Goal: Task Accomplishment & Management: Manage account settings

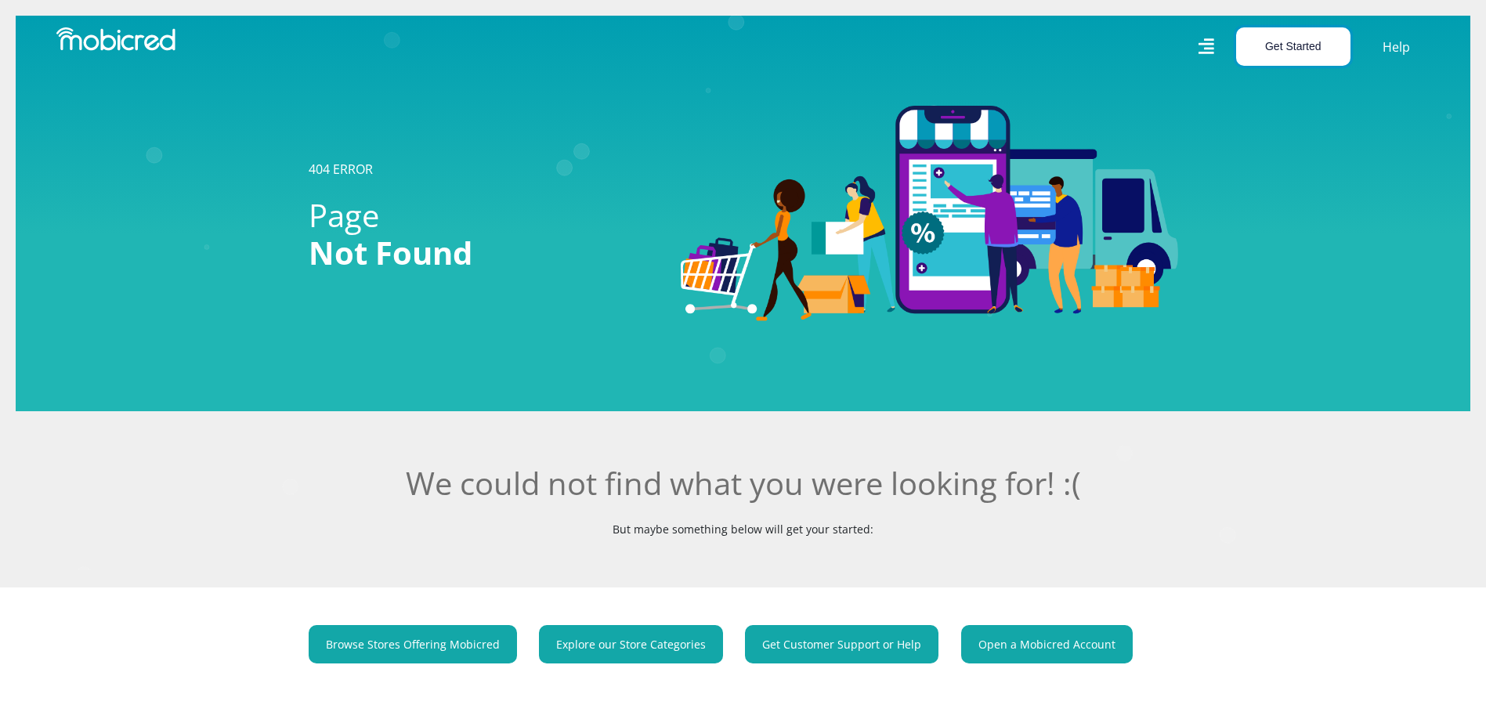
click at [1293, 45] on button "Get Started" at bounding box center [1293, 46] width 114 height 38
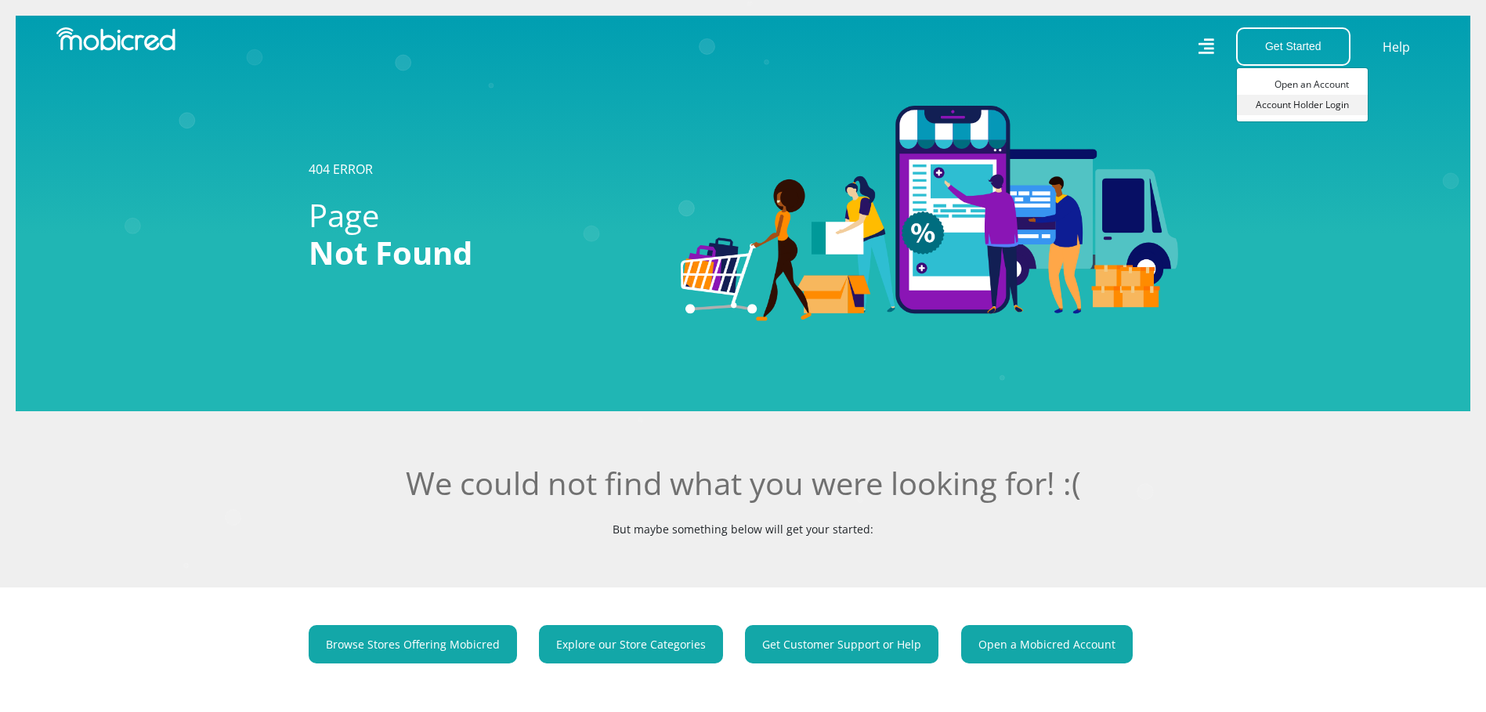
click at [1319, 102] on link "Account Holder Login" at bounding box center [1302, 105] width 131 height 20
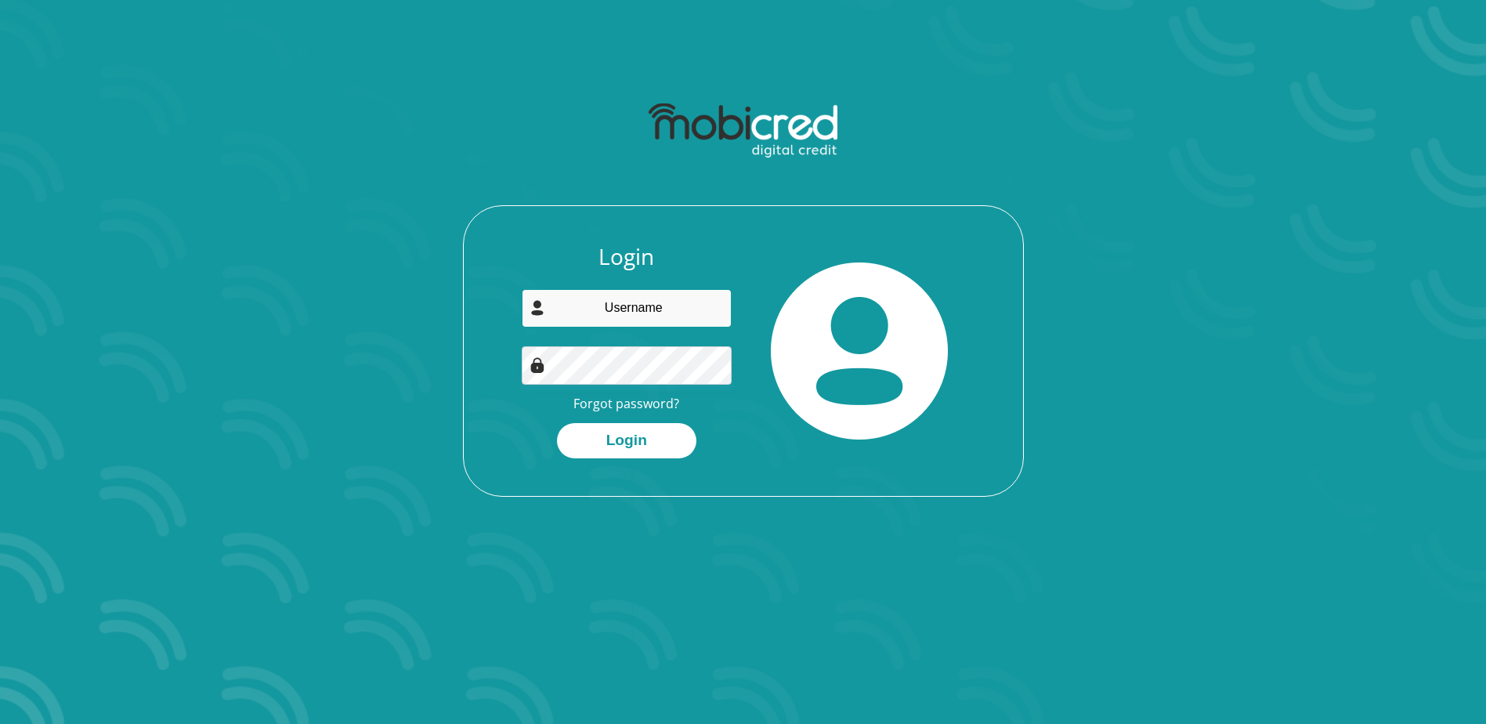
click at [648, 307] on input "email" at bounding box center [627, 308] width 210 height 38
type input "sfrank@rheinmetall-laingsdale.com"
click at [557, 423] on button "Login" at bounding box center [626, 440] width 139 height 35
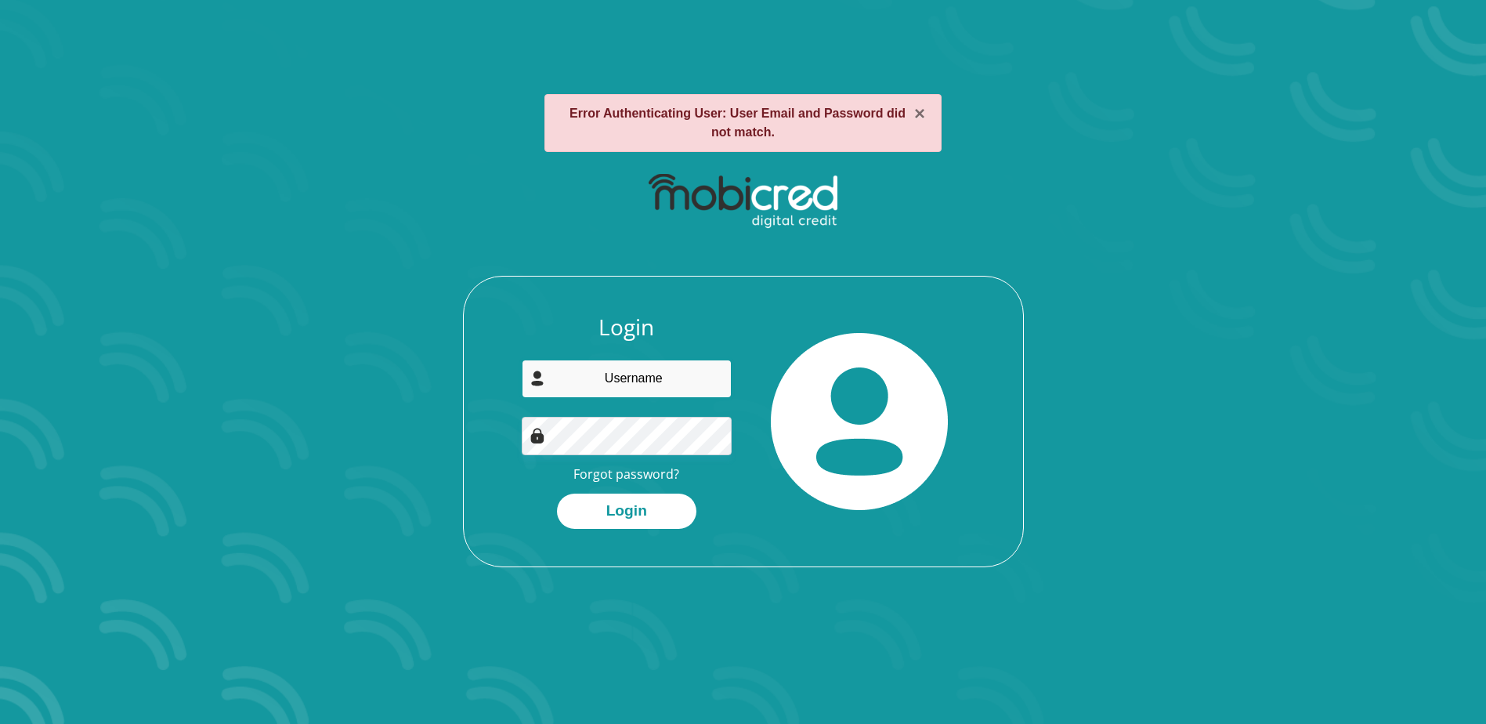
click at [659, 381] on input "email" at bounding box center [627, 378] width 210 height 38
type input "sfrank@rheinmetall-laingsdale.com"
click at [643, 505] on button "Login" at bounding box center [626, 510] width 139 height 35
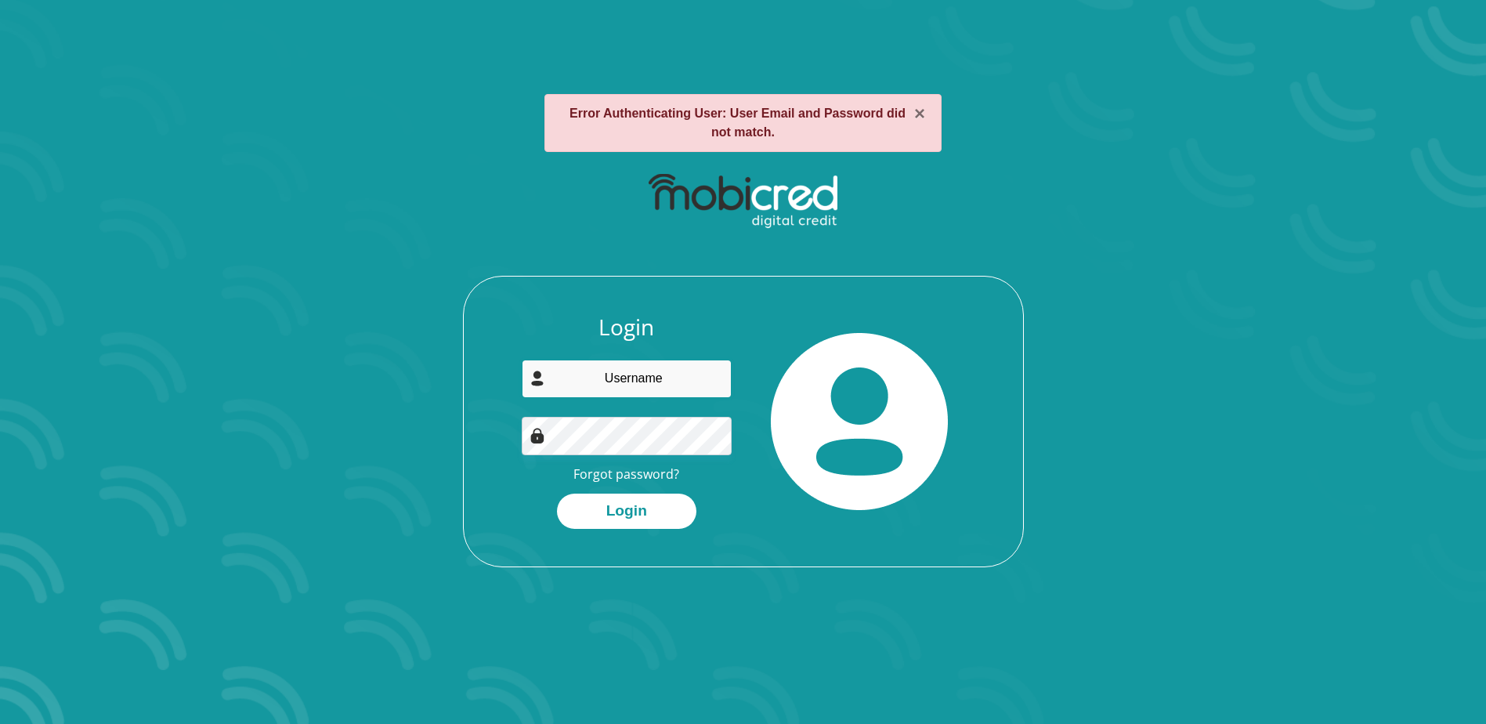
click at [624, 382] on input "email" at bounding box center [627, 378] width 210 height 38
type input "sfrank@rheinmetall-laingsdale.com"
click at [633, 475] on link "Forgot password?" at bounding box center [626, 473] width 106 height 17
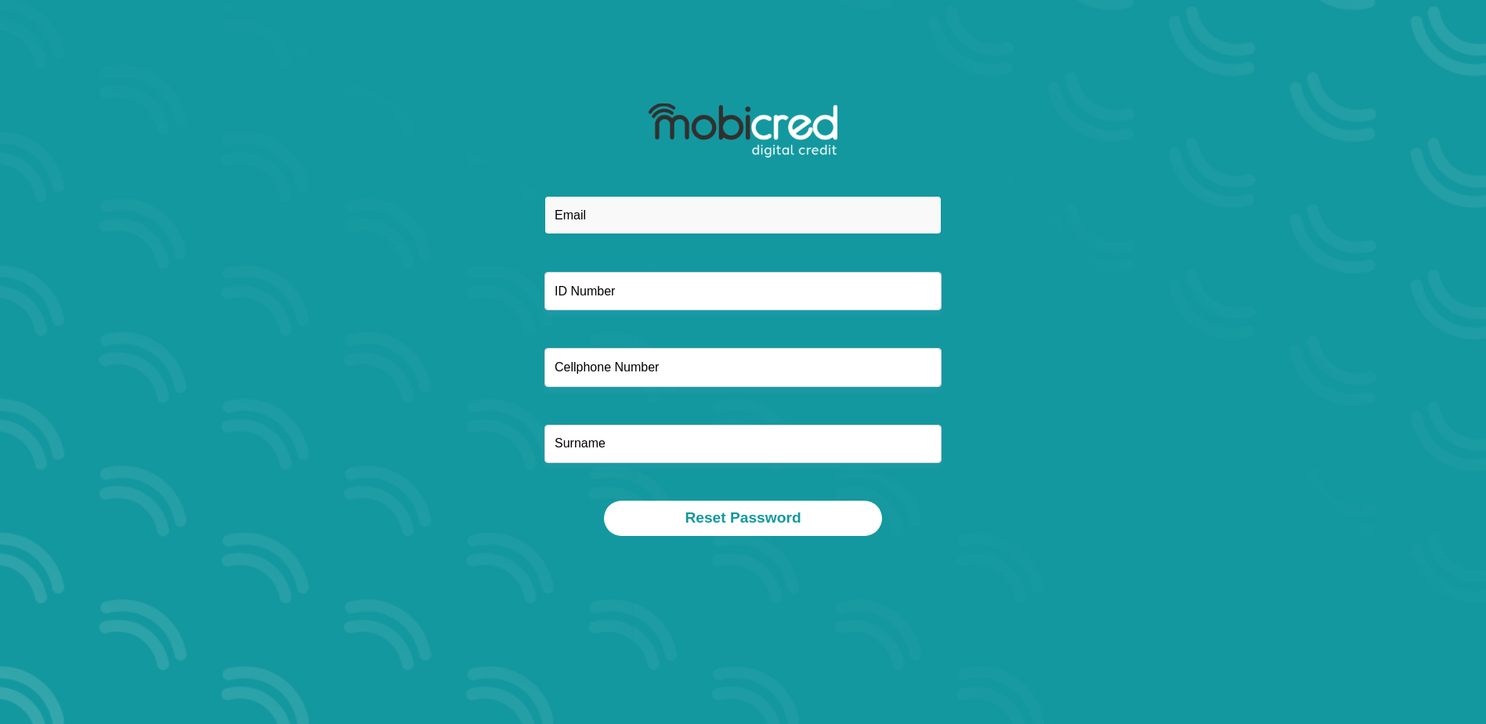
click at [680, 219] on input "email" at bounding box center [742, 215] width 397 height 38
type input "[EMAIL_ADDRESS][DOMAIN_NAME]"
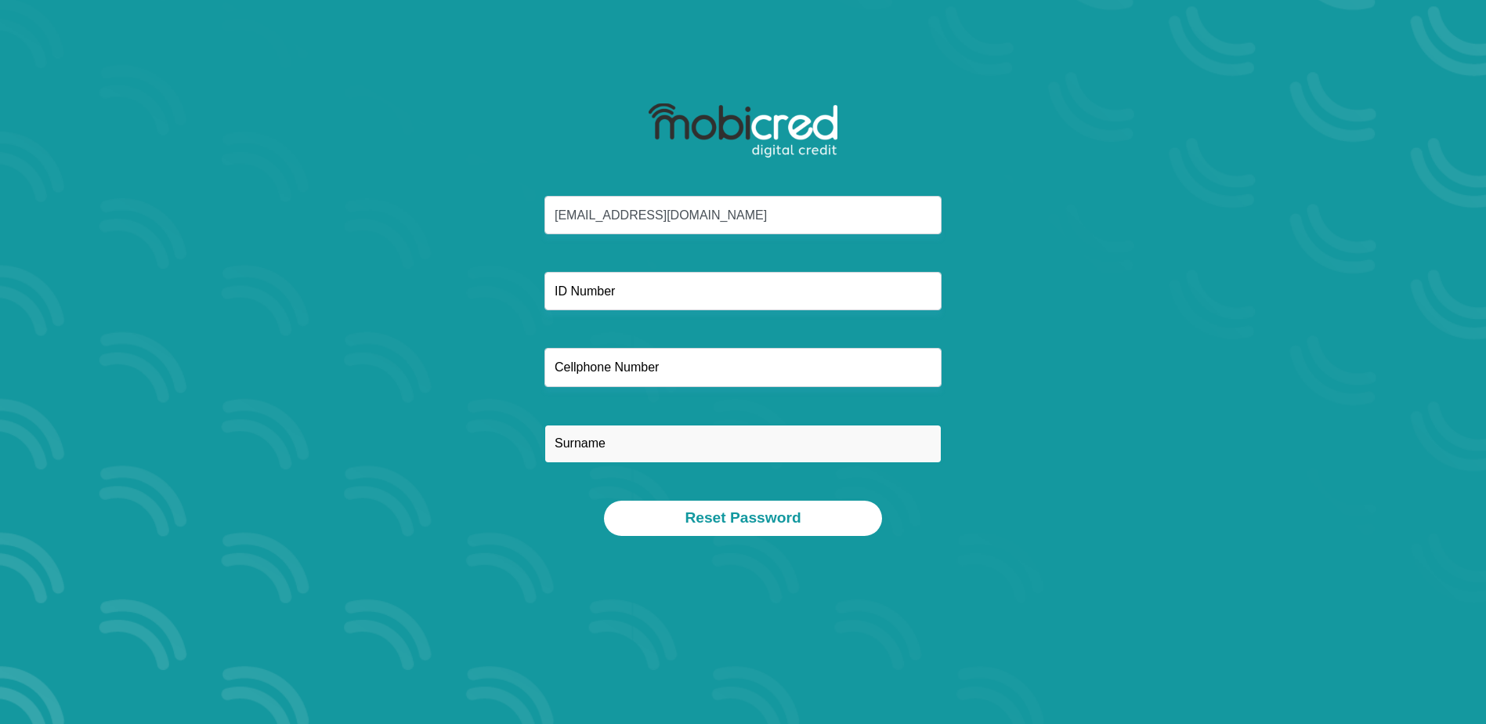
type input "Frank"
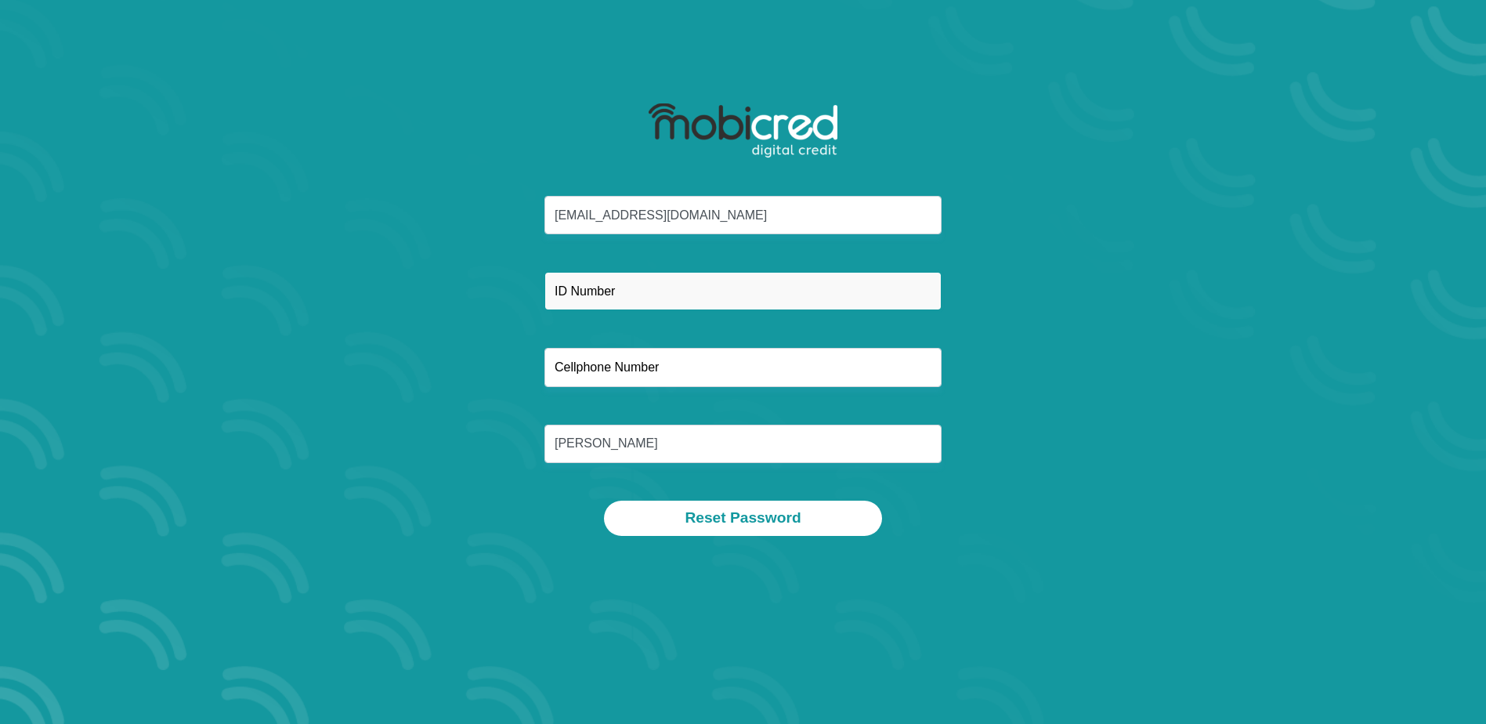
click at [632, 302] on input "text" at bounding box center [742, 291] width 397 height 38
type input "7703065014088"
type input "0682316031"
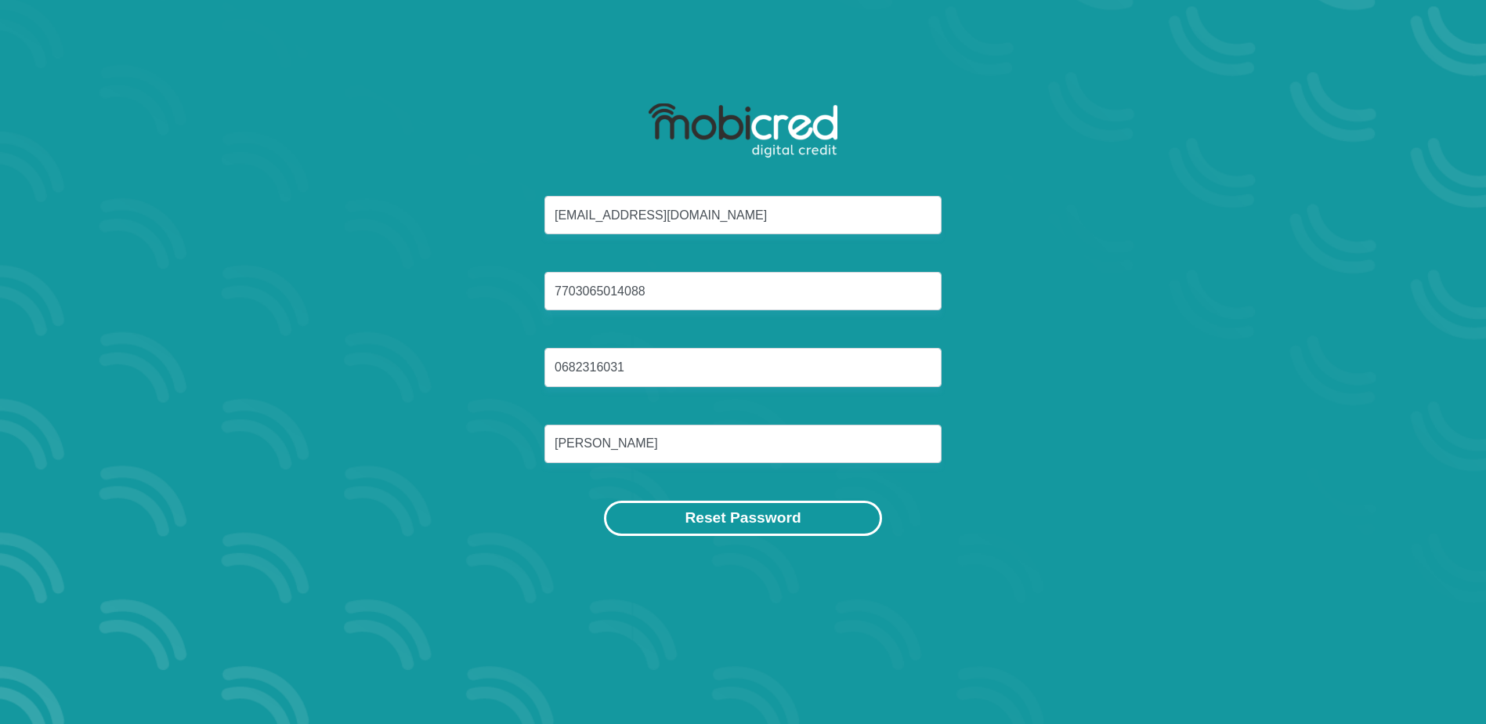
click at [752, 516] on button "Reset Password" at bounding box center [742, 517] width 277 height 35
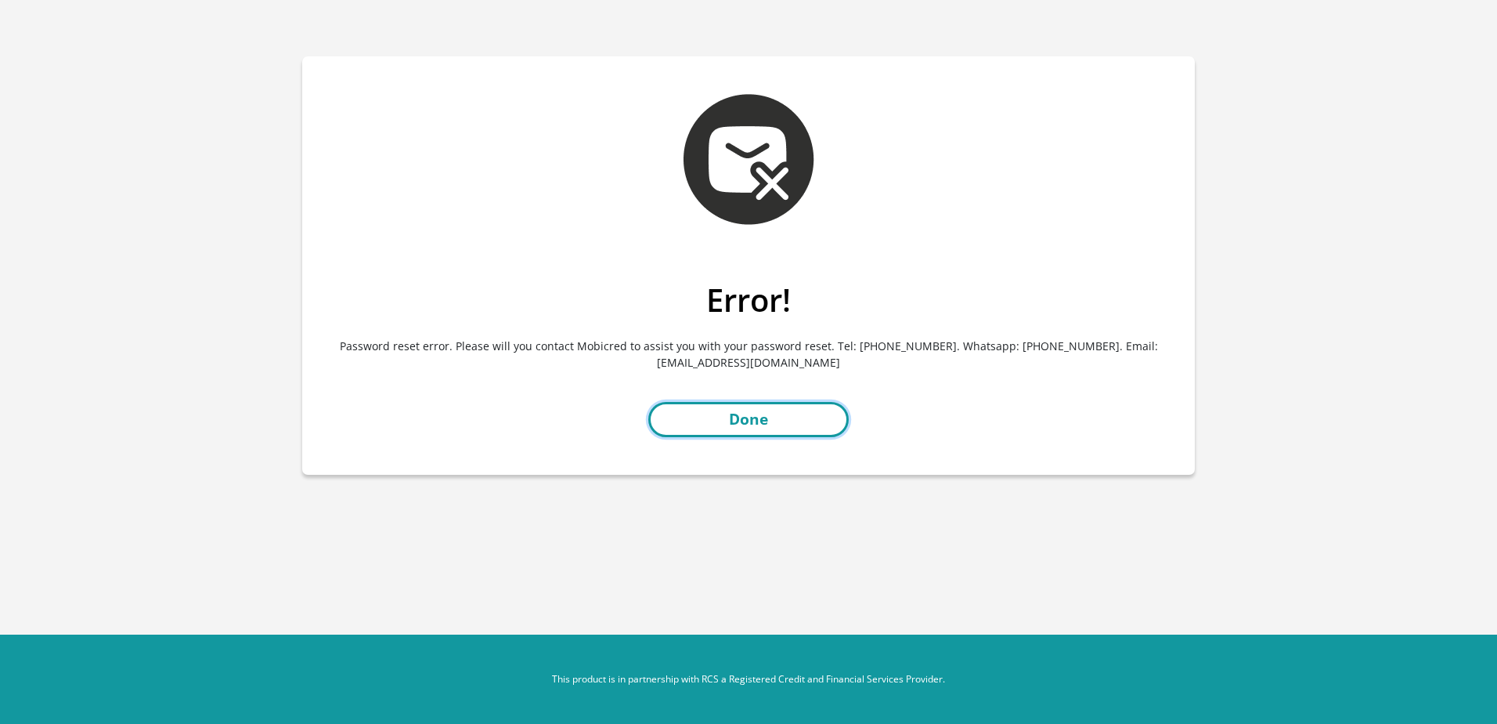
click at [773, 423] on link "Done" at bounding box center [748, 419] width 200 height 35
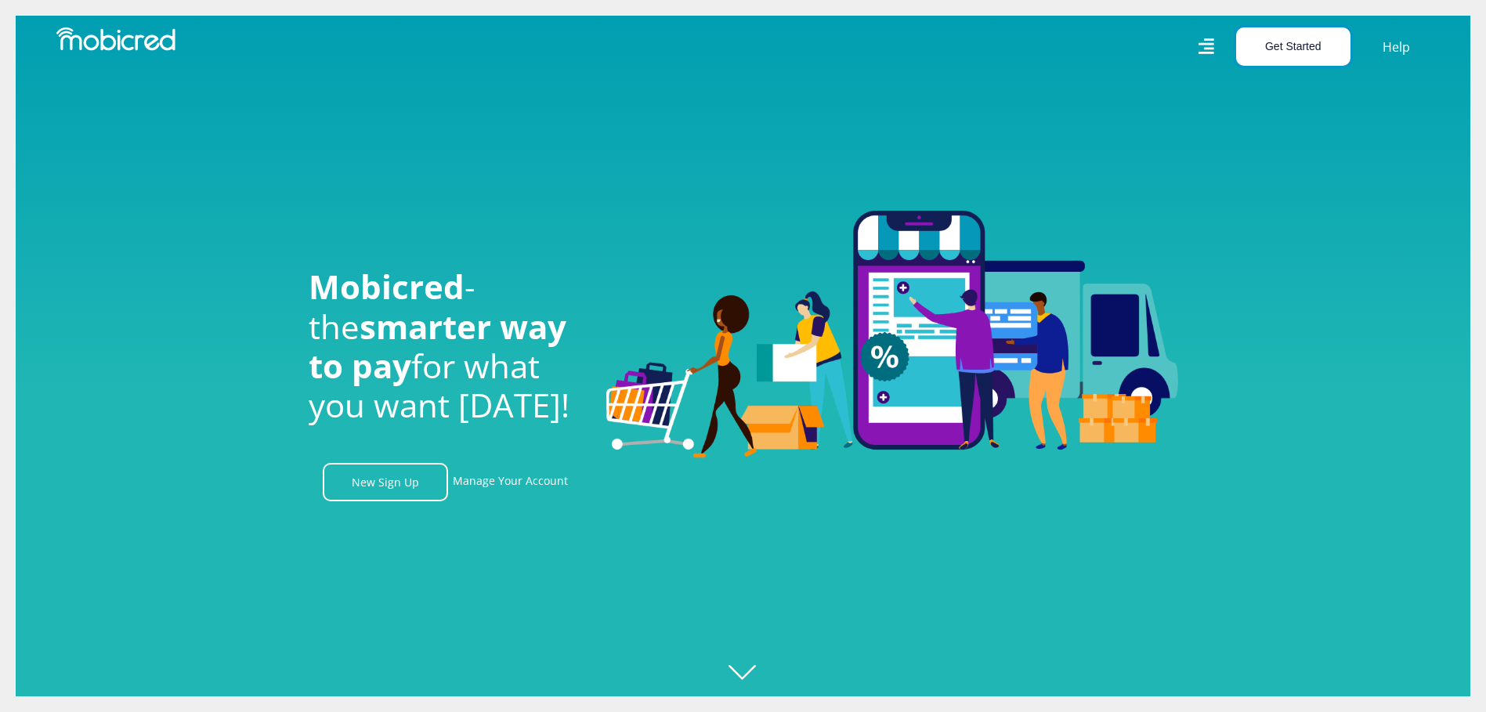
click at [1310, 43] on button "Get Started" at bounding box center [1293, 46] width 114 height 38
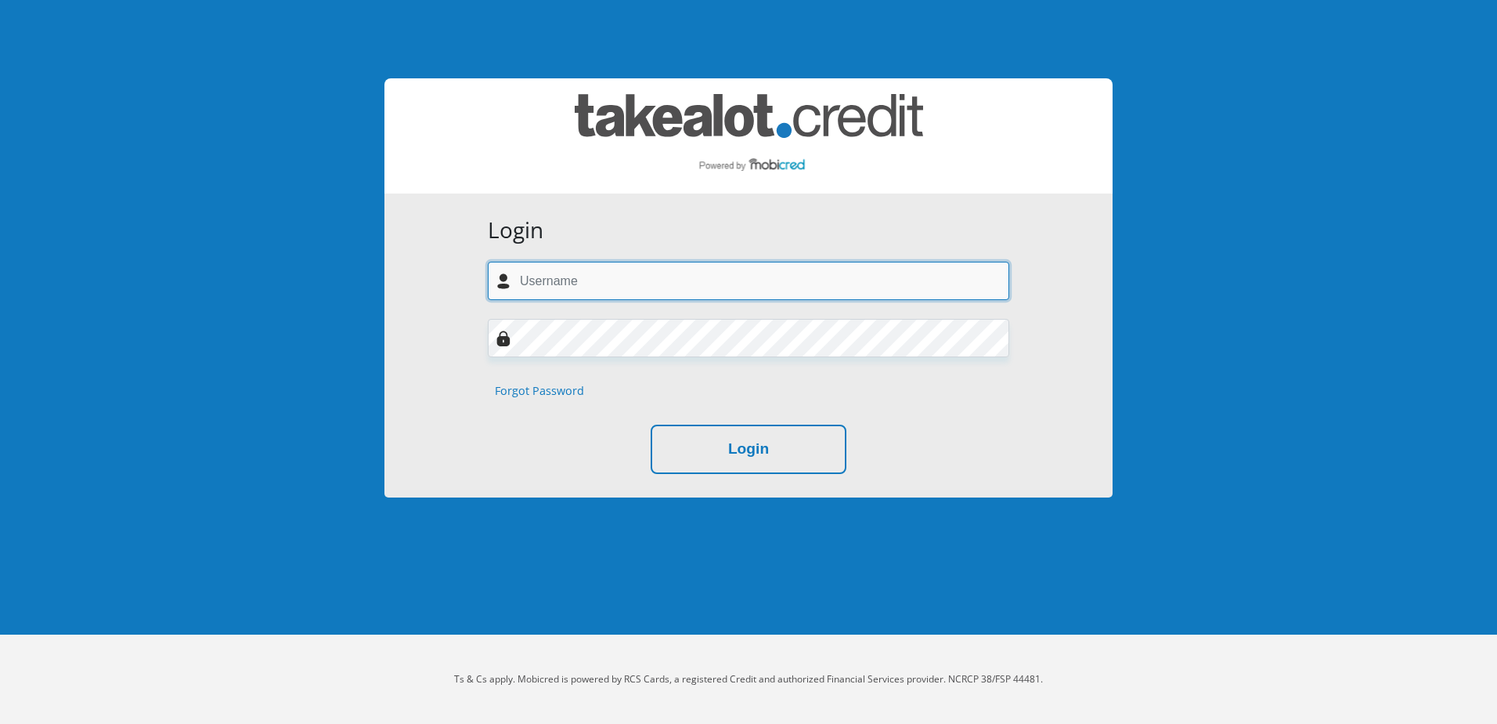
click at [598, 276] on input "text" at bounding box center [749, 281] width 522 height 38
type input "sfrank@rheinmetall-laingsdale.com"
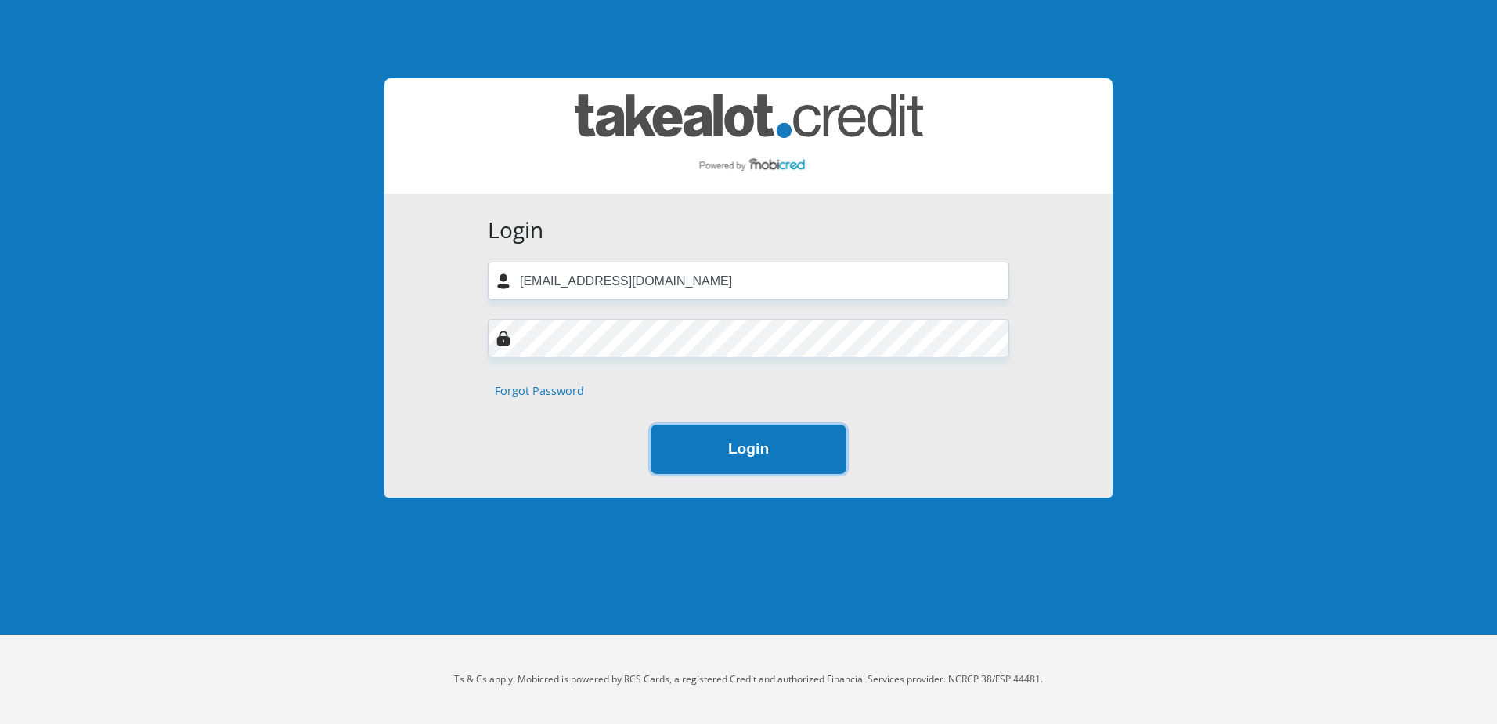
click at [753, 453] on button "Login" at bounding box center [749, 448] width 196 height 49
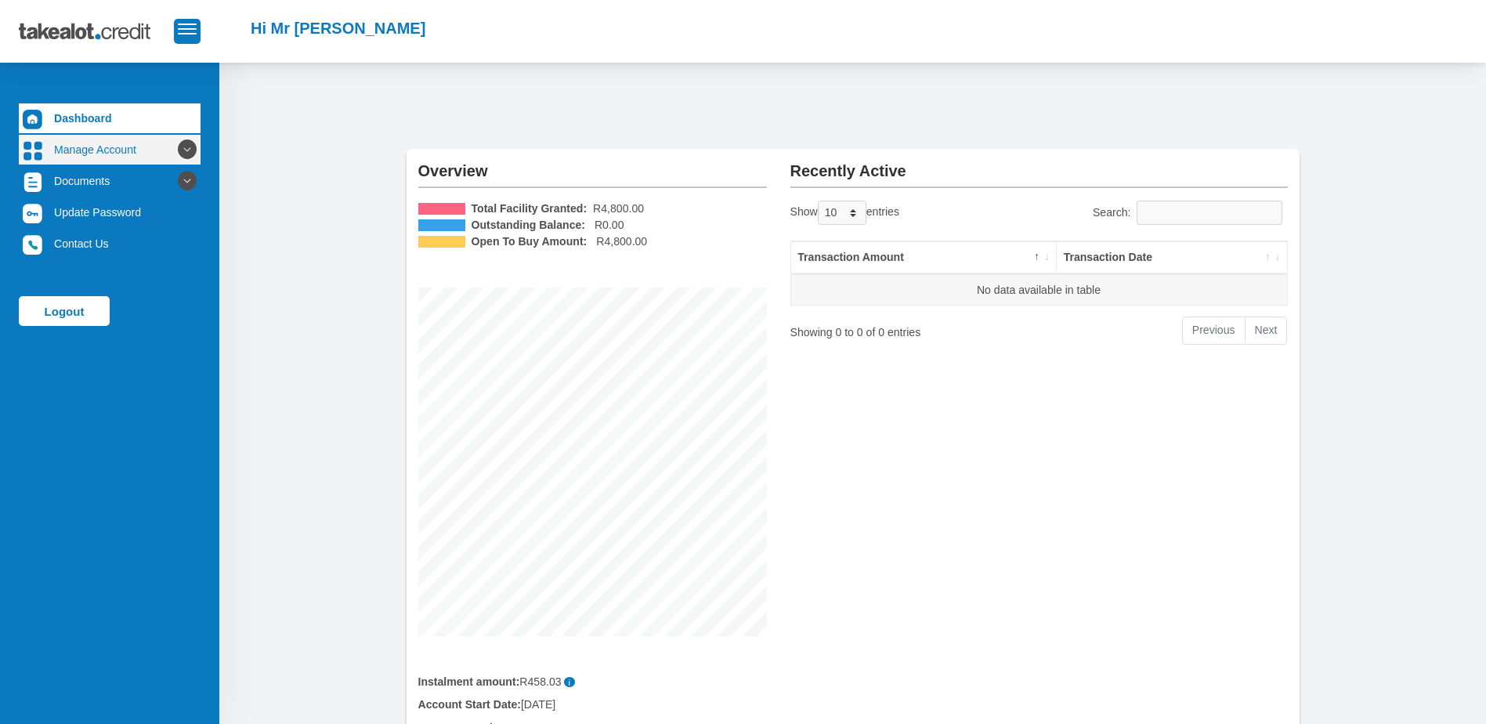
click at [174, 147] on icon at bounding box center [187, 149] width 27 height 27
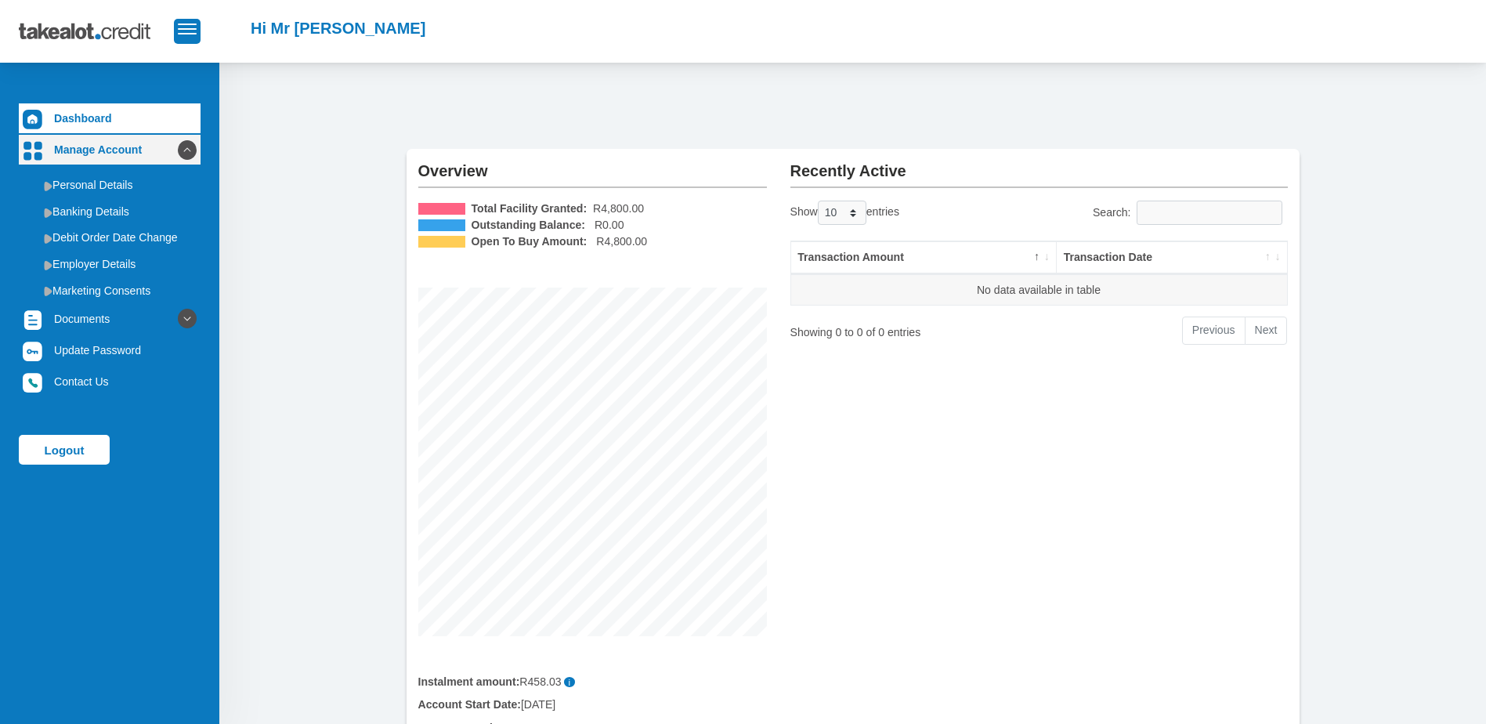
click at [174, 147] on icon at bounding box center [187, 149] width 27 height 27
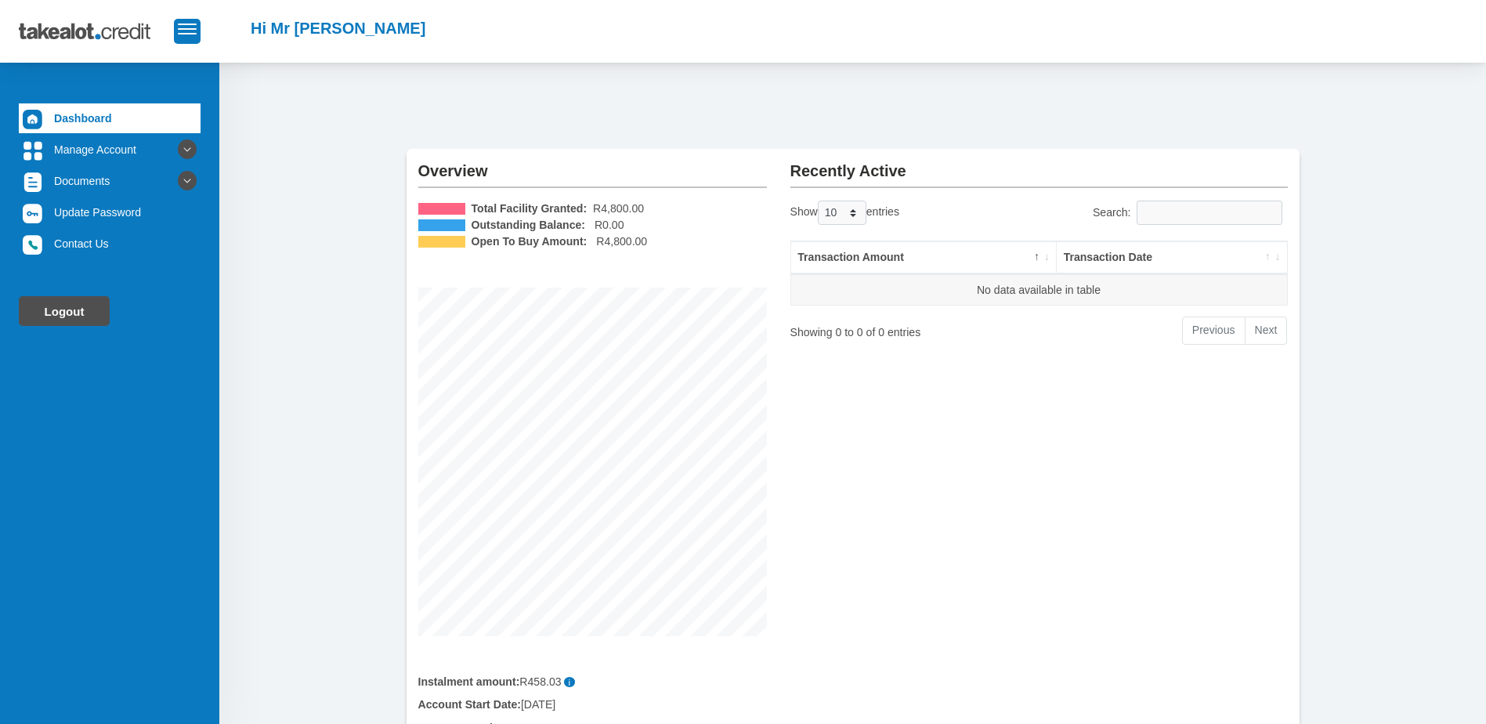
click at [40, 308] on link "Logout" at bounding box center [64, 311] width 91 height 30
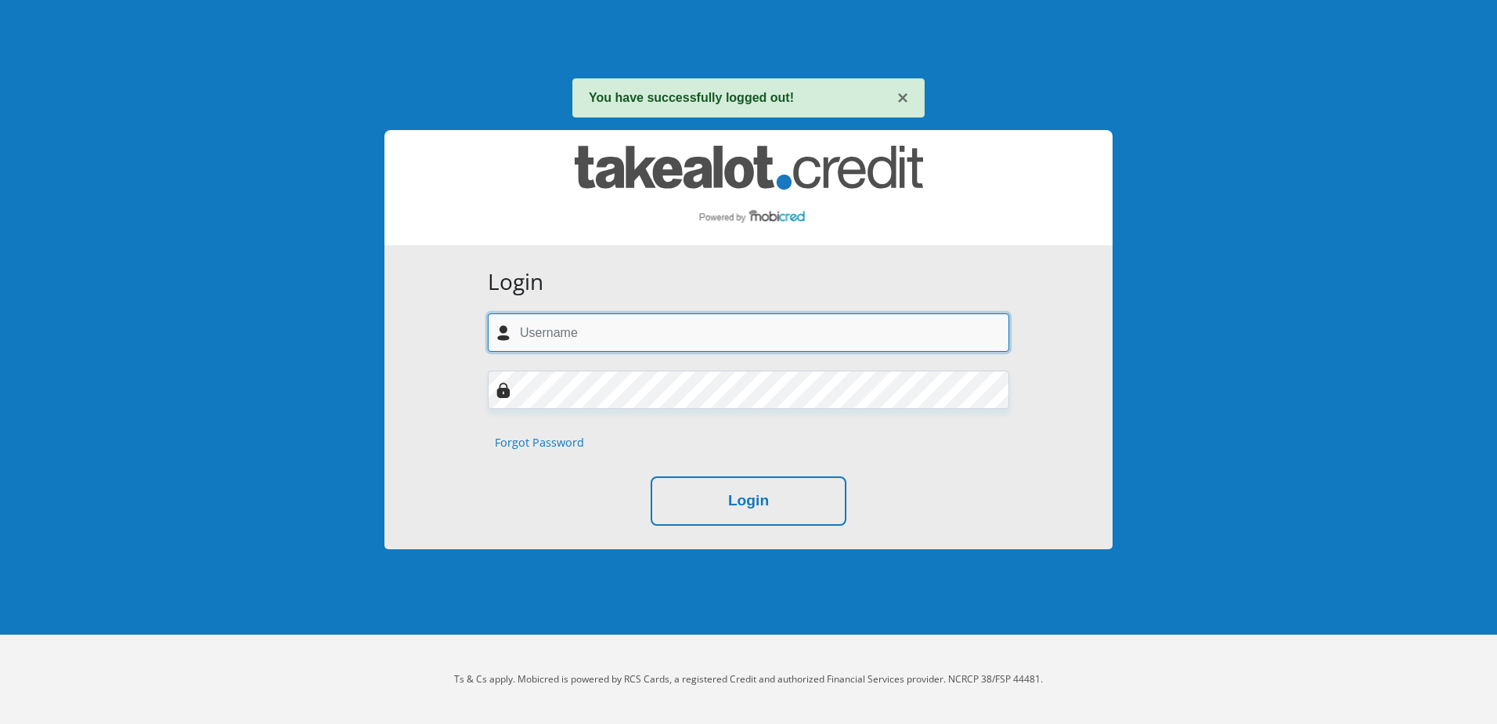
type input "[EMAIL_ADDRESS][DOMAIN_NAME]"
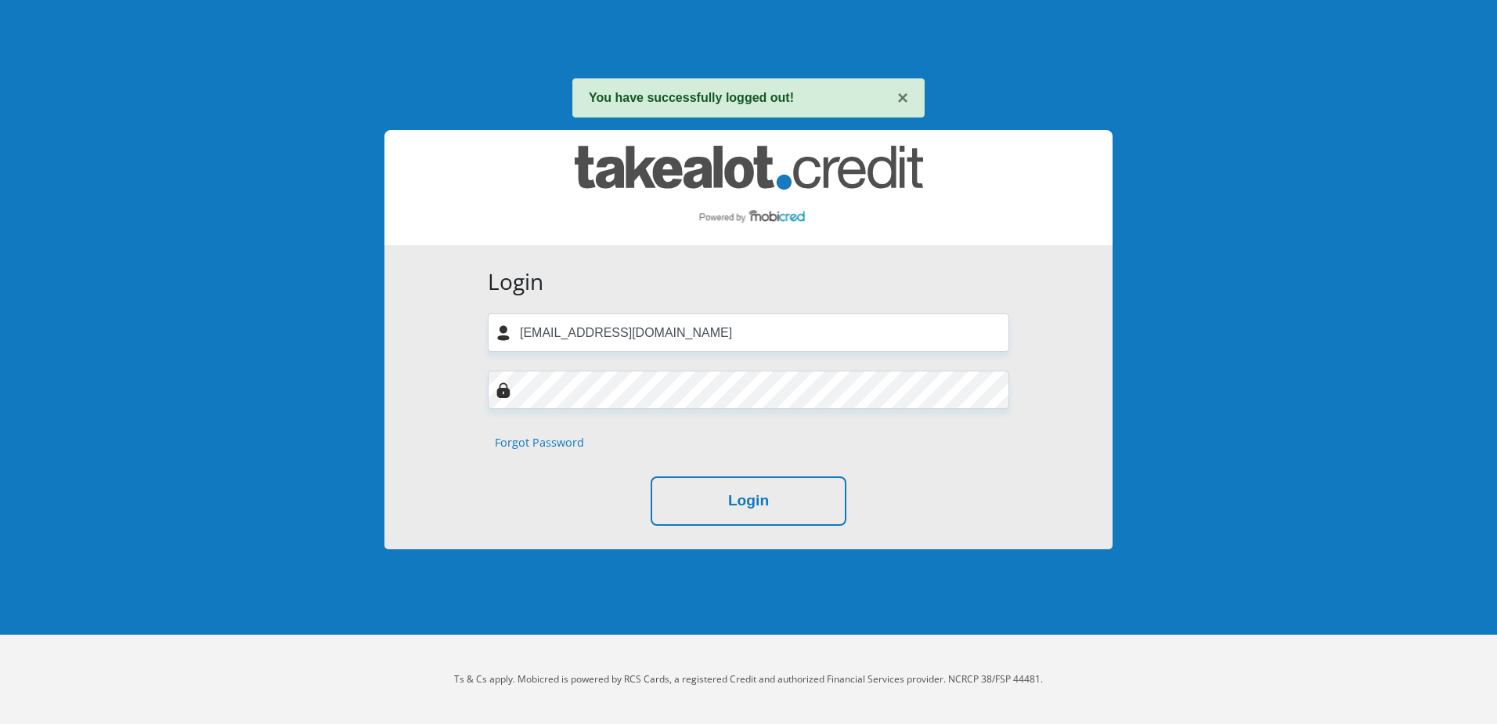
click at [1306, 143] on body "× You have successfully logged out! Login [EMAIL_ADDRESS][DOMAIN_NAME] Forgot P…" at bounding box center [748, 362] width 1497 height 724
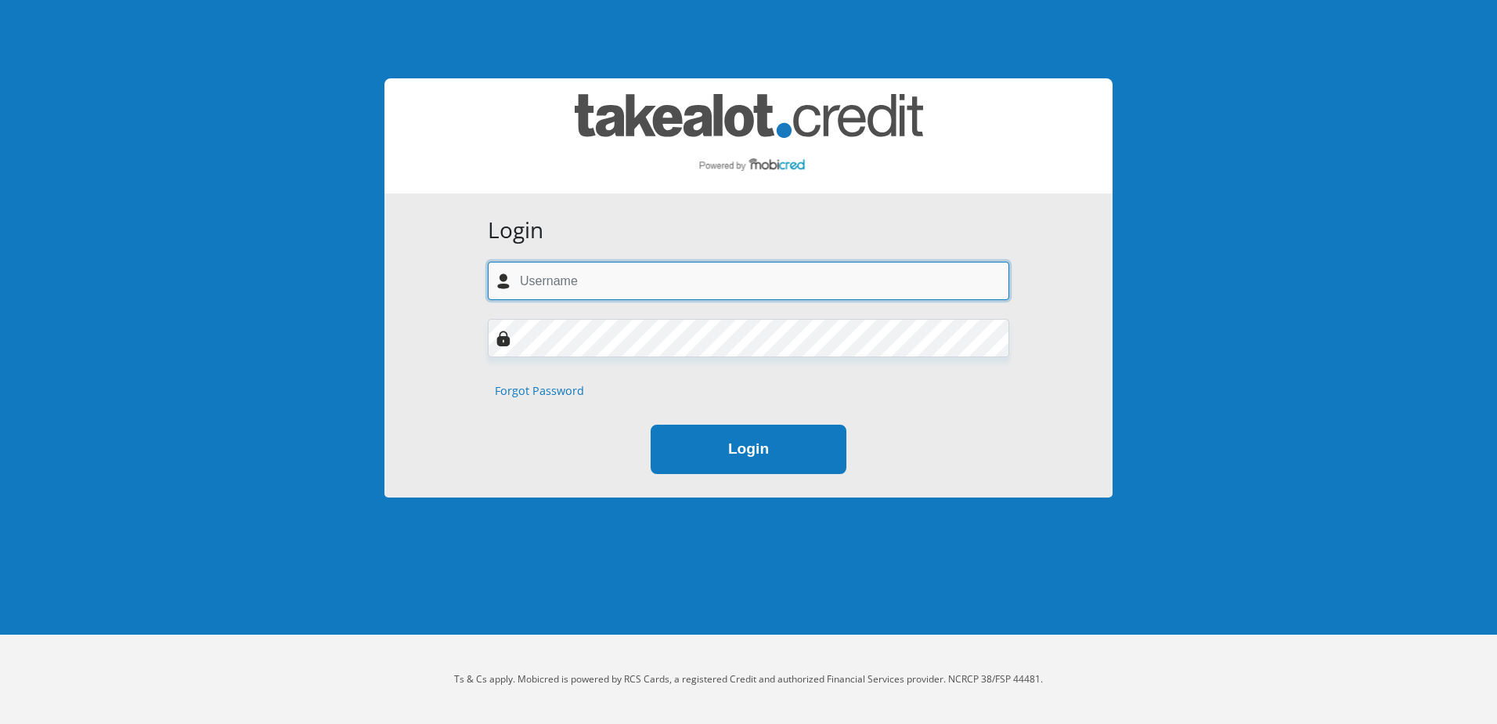
type input "[EMAIL_ADDRESS][DOMAIN_NAME]"
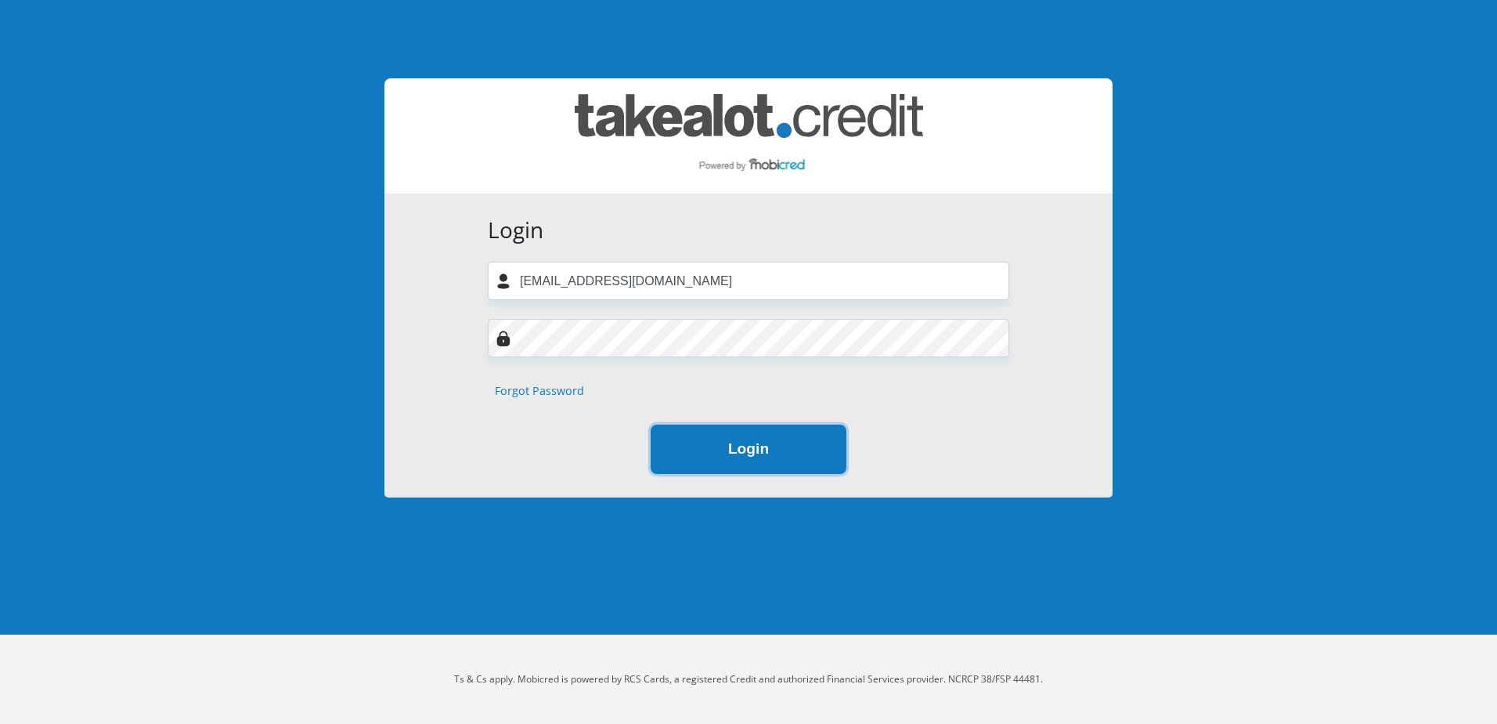
click at [767, 452] on button "Login" at bounding box center [749, 448] width 196 height 49
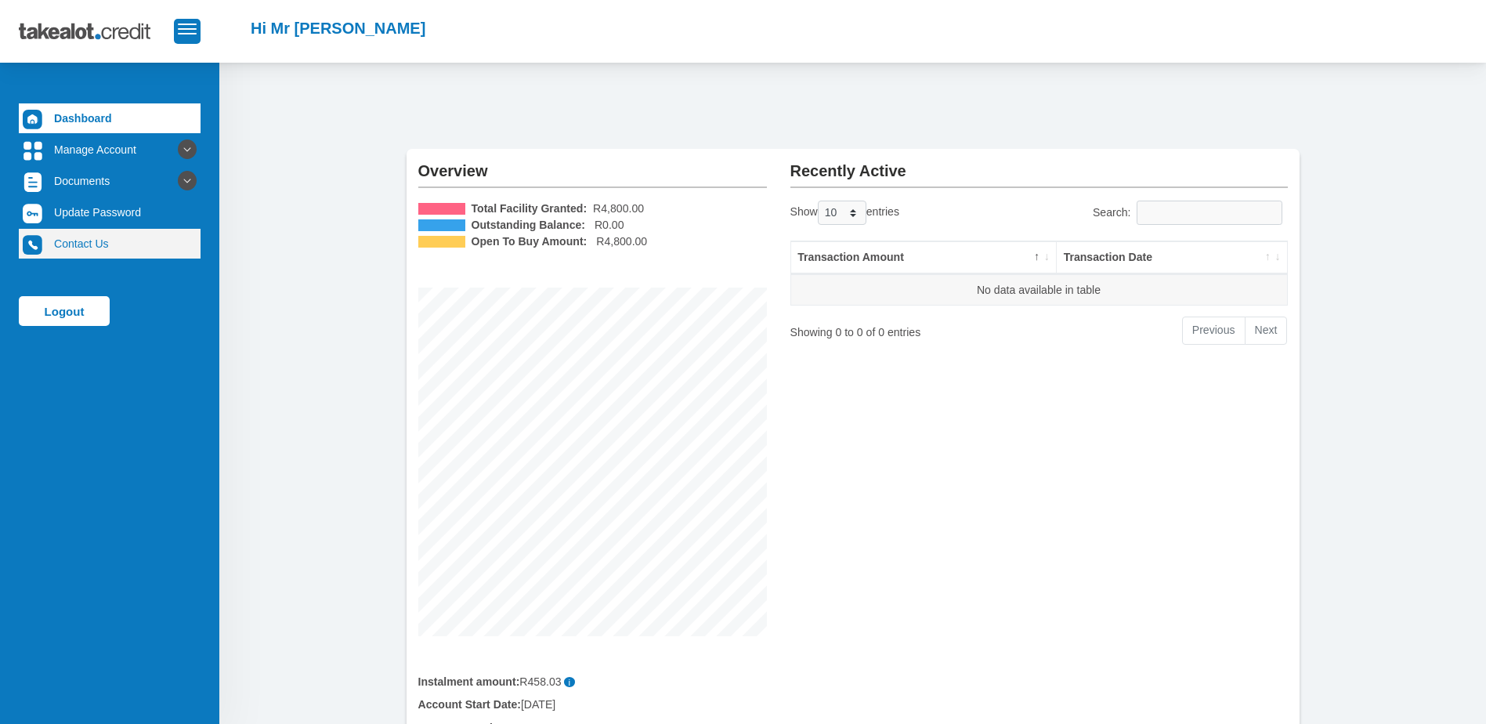
click at [103, 249] on link "Contact Us" at bounding box center [110, 244] width 182 height 30
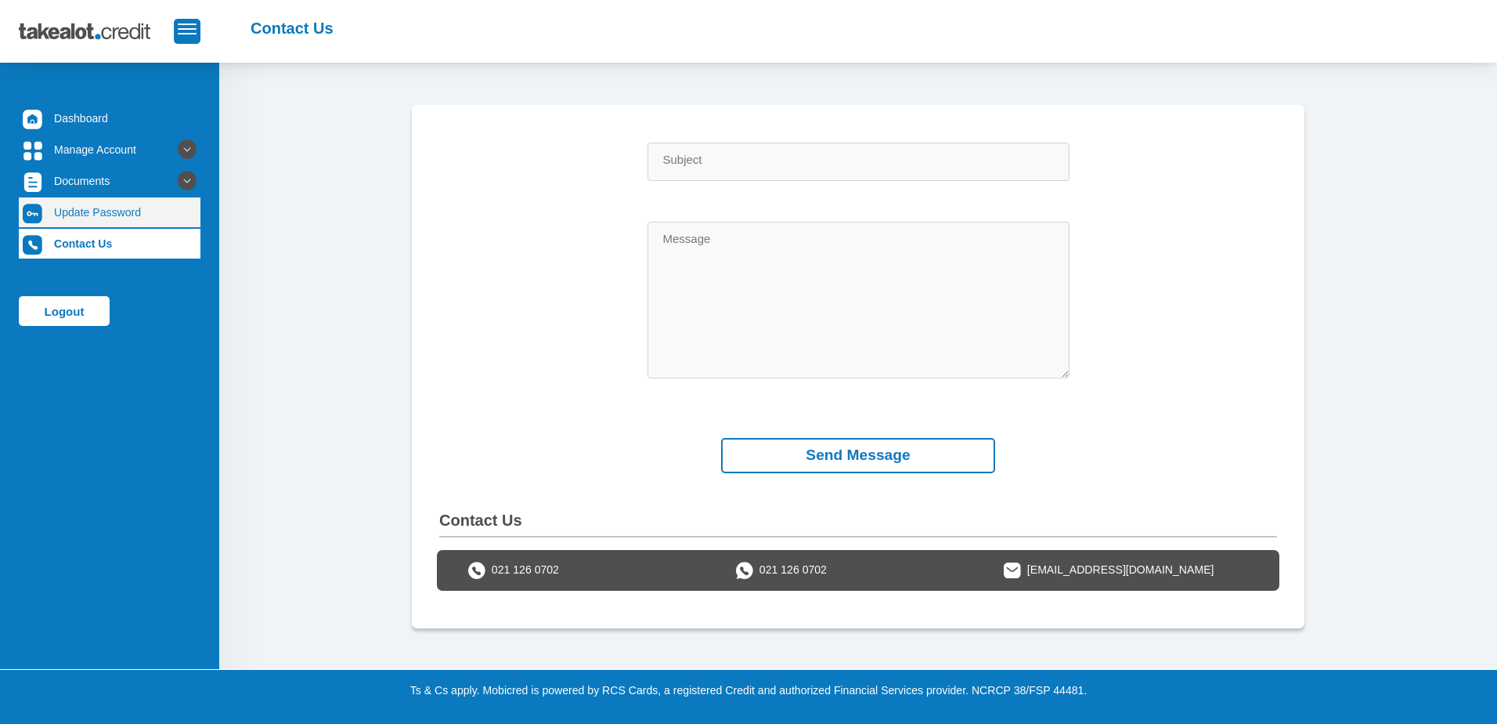
click at [116, 205] on link "Update Password" at bounding box center [110, 212] width 182 height 30
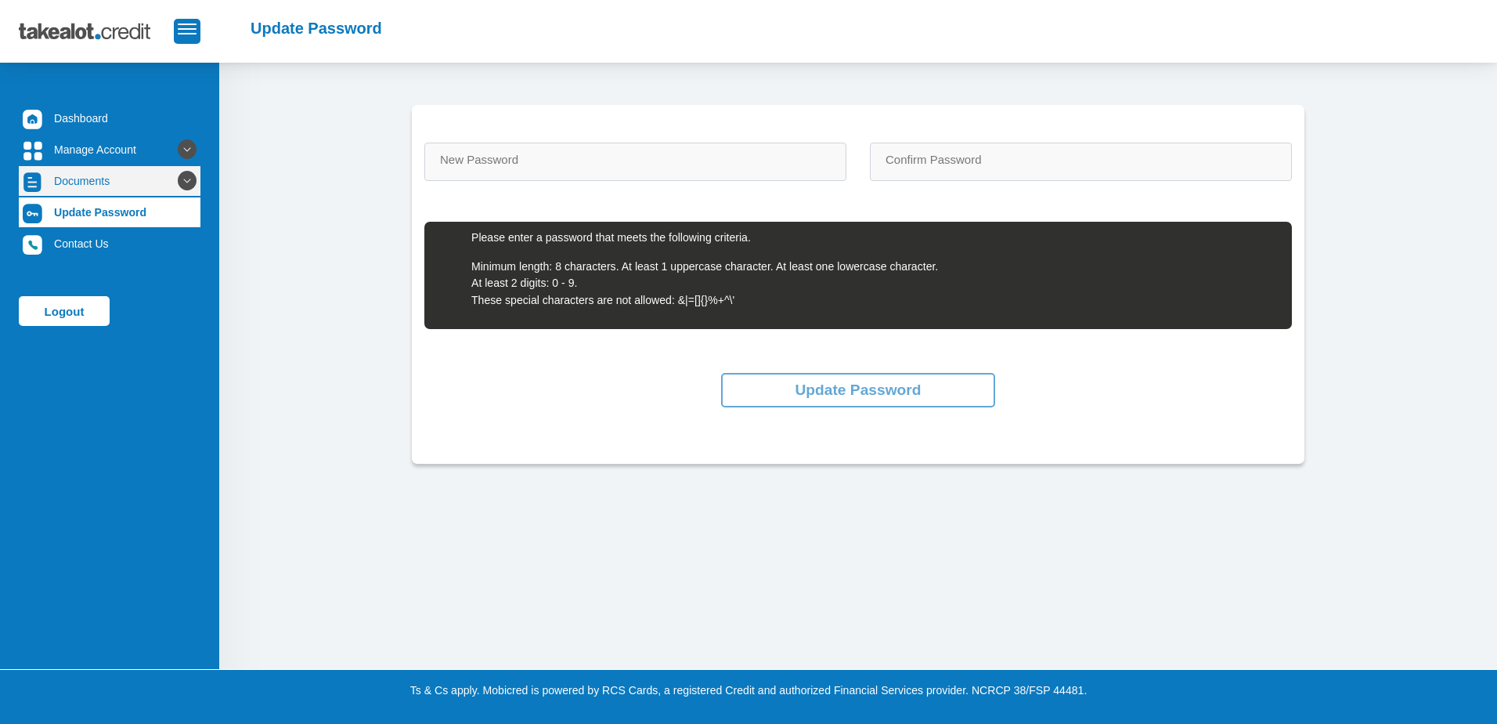
click at [91, 180] on link "Documents" at bounding box center [110, 181] width 182 height 30
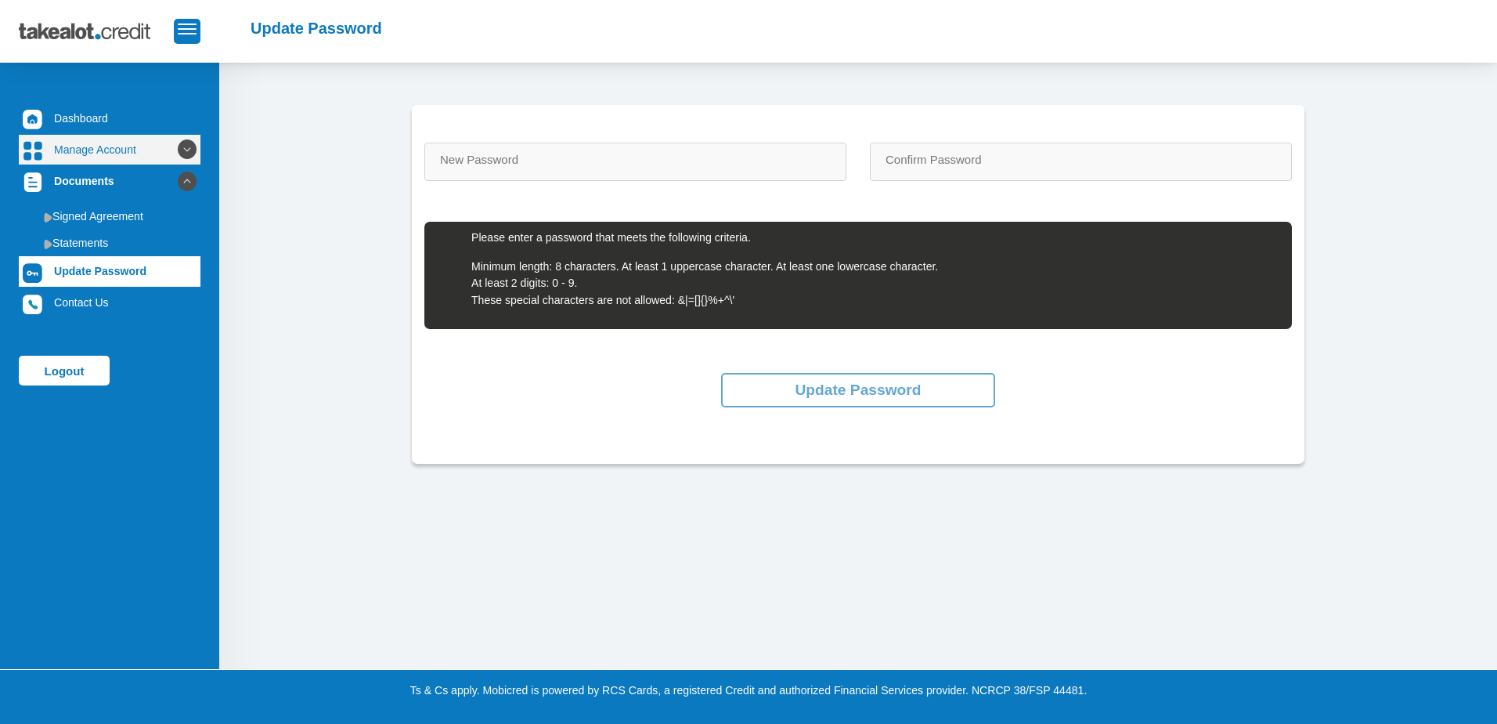
click at [97, 148] on link "Manage Account" at bounding box center [110, 150] width 182 height 30
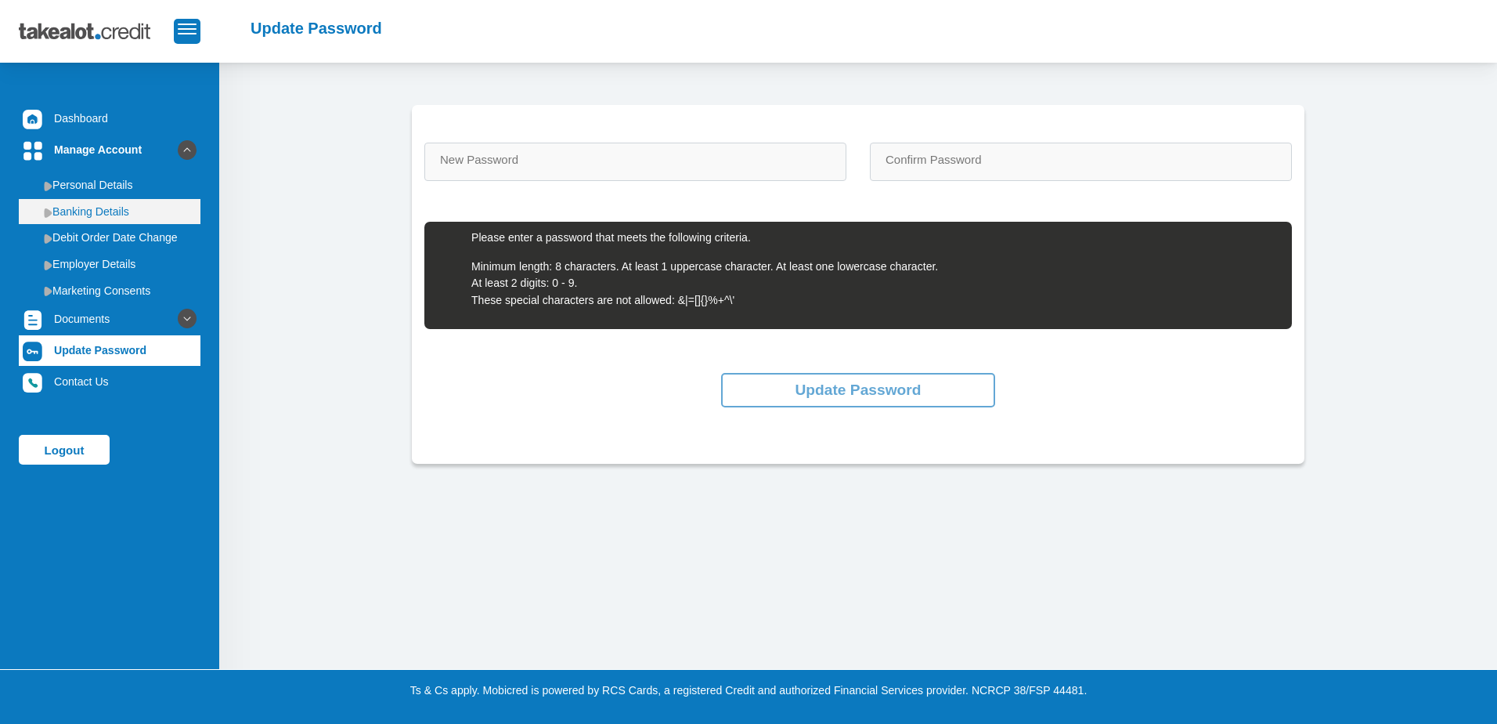
click at [104, 215] on link "Banking Details" at bounding box center [110, 211] width 182 height 25
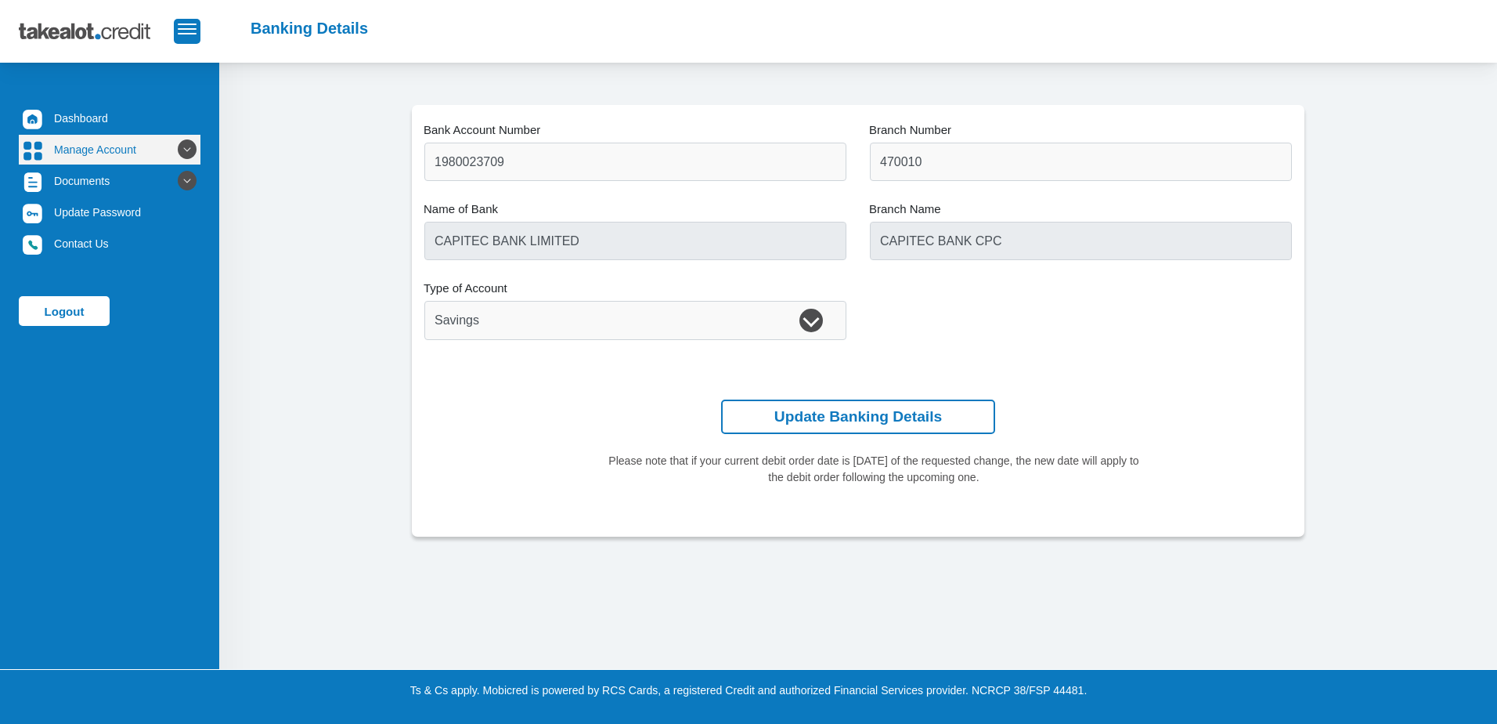
click at [177, 143] on icon at bounding box center [187, 149] width 27 height 27
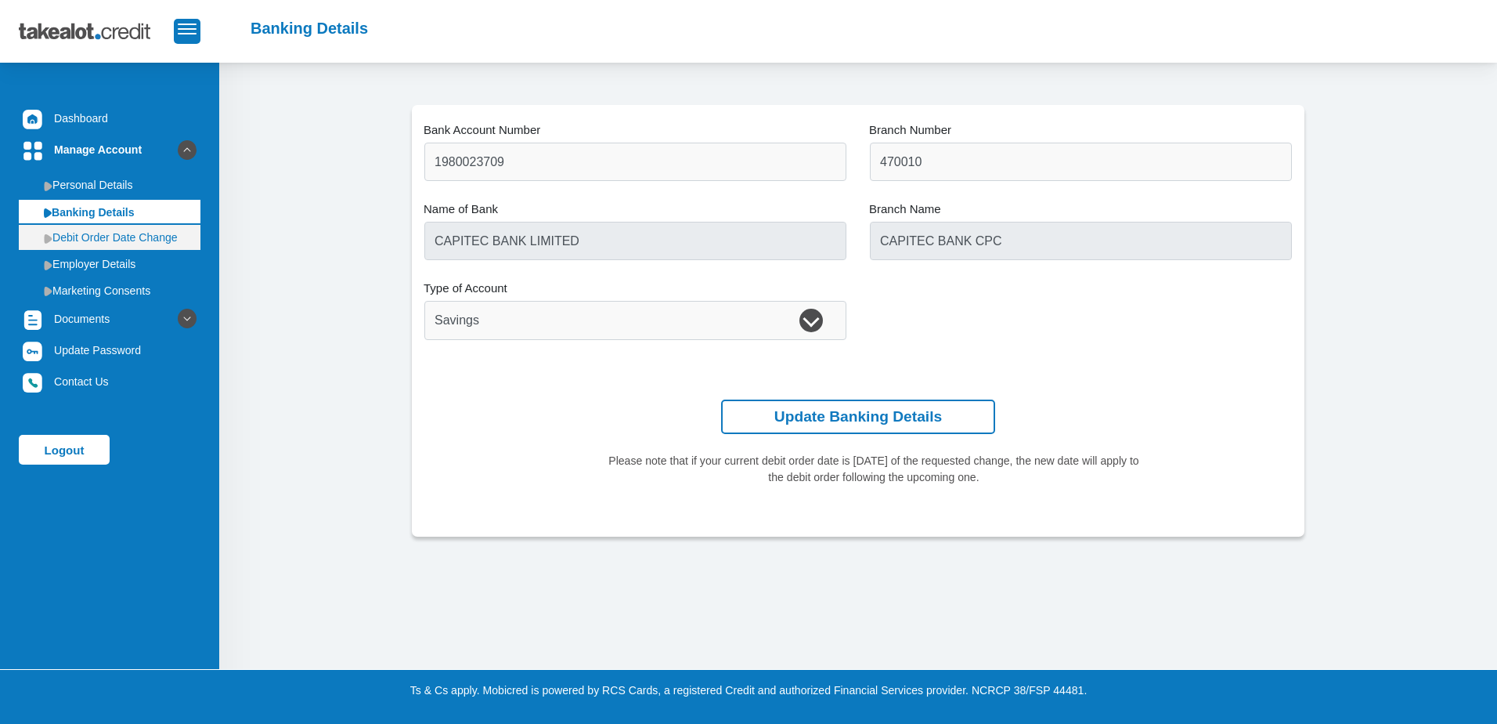
click at [46, 236] on img at bounding box center [48, 238] width 9 height 10
click at [108, 233] on link "Debit Order Date Change" at bounding box center [110, 237] width 182 height 25
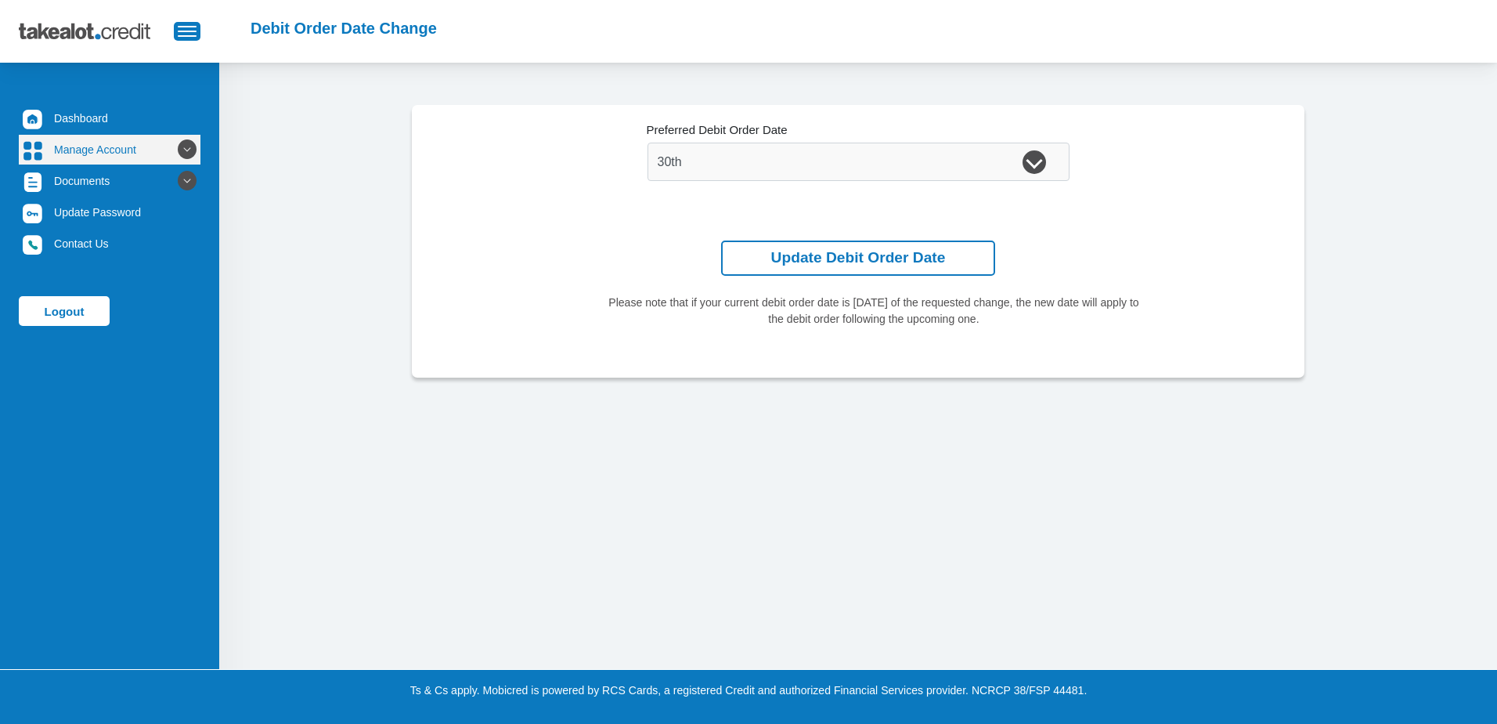
click at [176, 147] on icon at bounding box center [187, 149] width 27 height 27
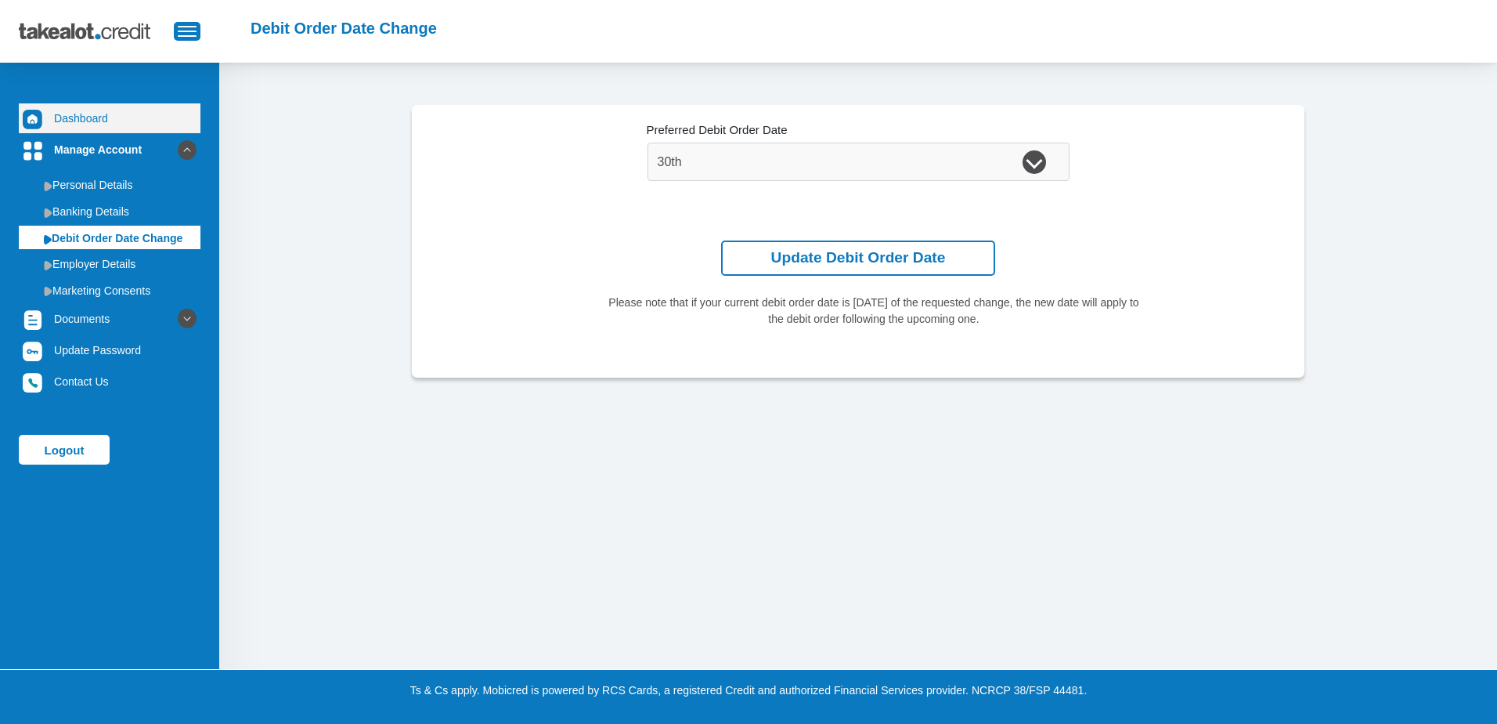
click at [99, 120] on link "Dashboard" at bounding box center [110, 118] width 182 height 30
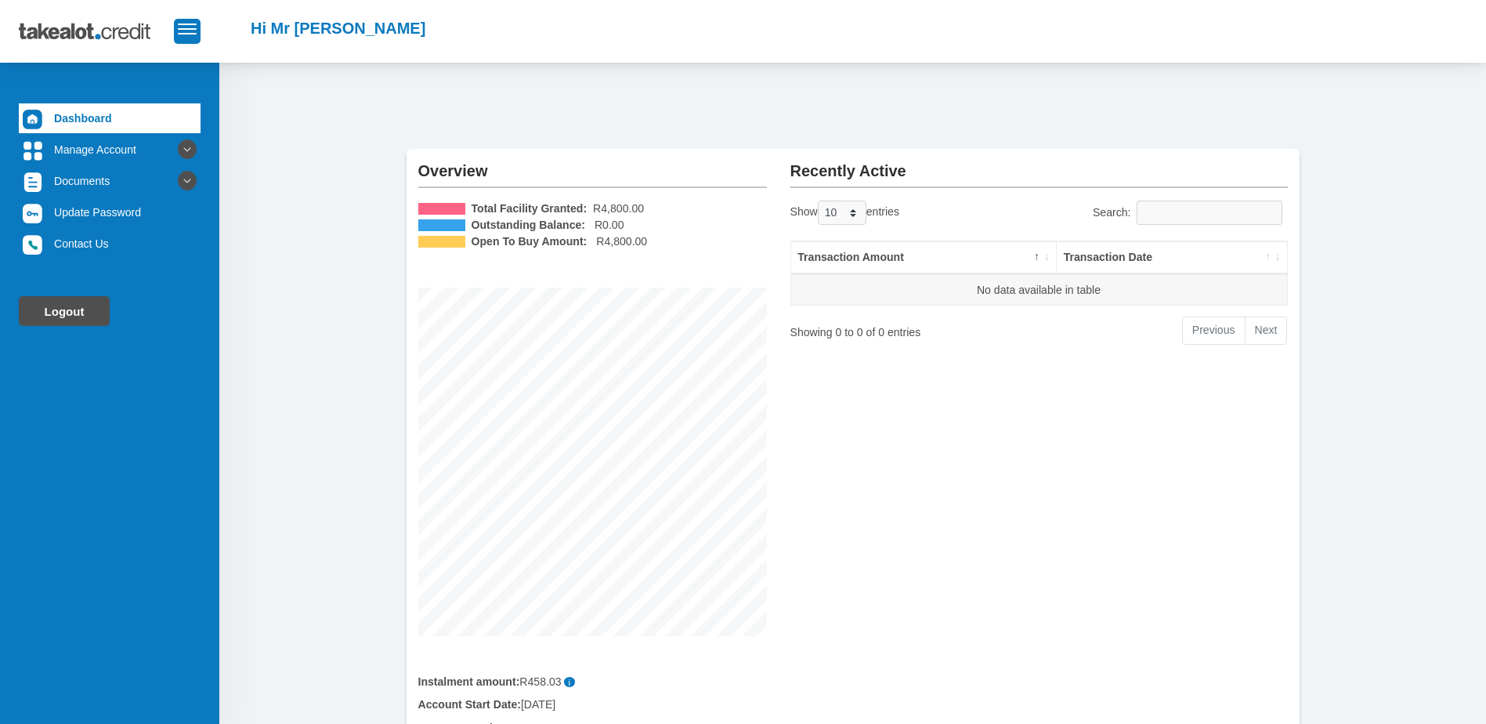
click at [74, 309] on link "Logout" at bounding box center [64, 311] width 91 height 30
